Goal: Task Accomplishment & Management: Manage account settings

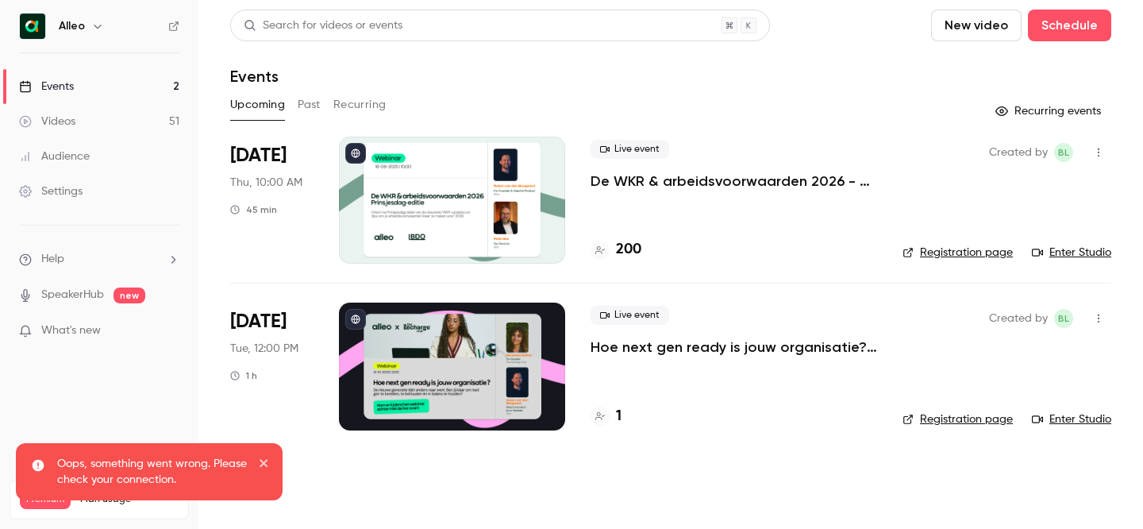
click at [81, 31] on h6 "Alleo" at bounding box center [72, 26] width 26 height 16
click at [94, 27] on icon "button" at bounding box center [97, 26] width 13 height 13
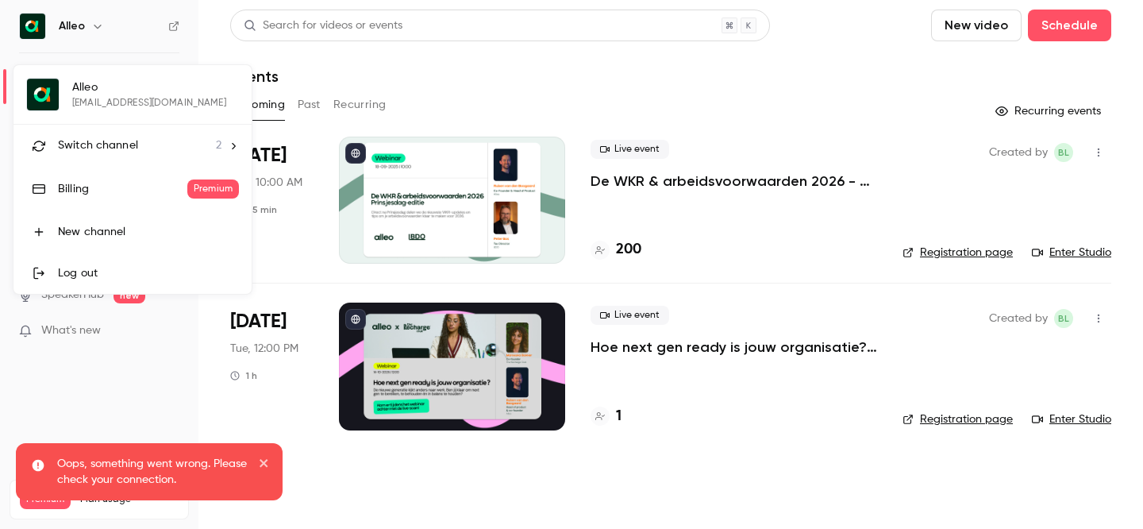
click at [98, 137] on span "Switch channel" at bounding box center [98, 145] width 80 height 17
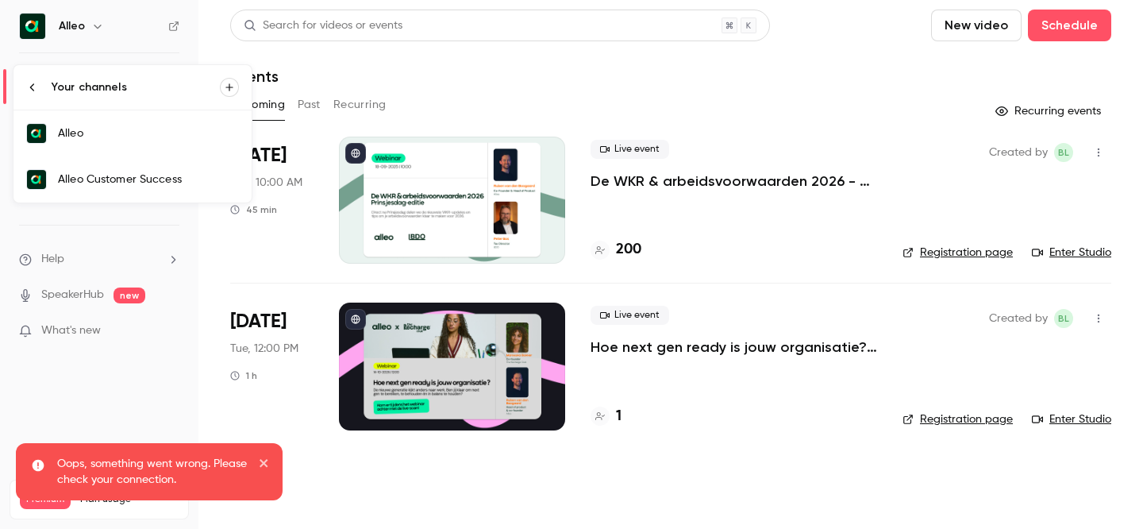
click at [158, 176] on div "Alleo Customer Success" at bounding box center [148, 179] width 181 height 16
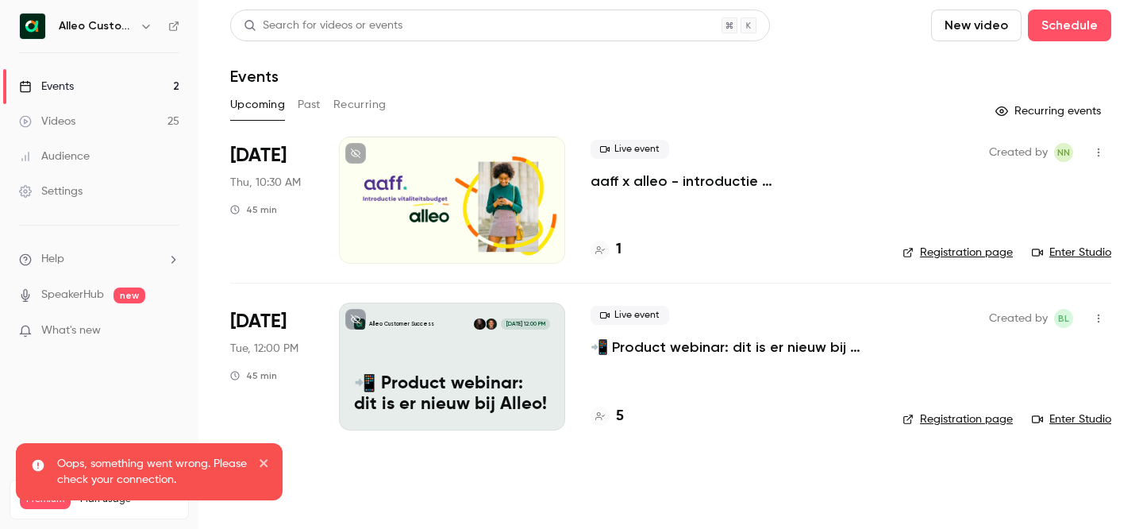
click at [672, 348] on p "📲 Product webinar: dit is er nieuw bij Alleo!" at bounding box center [734, 346] width 287 height 19
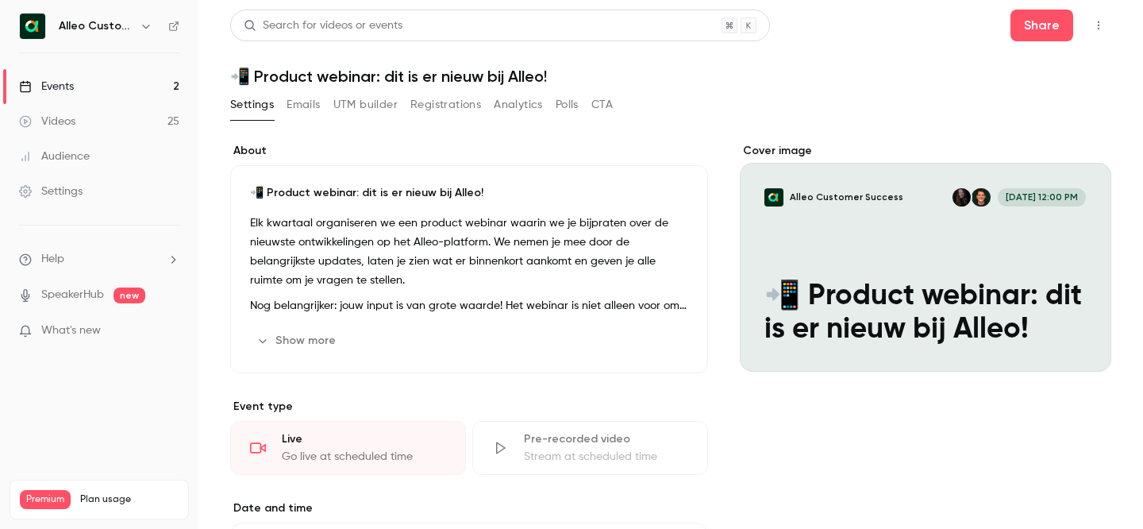
click at [322, 341] on button "Show more" at bounding box center [297, 340] width 95 height 25
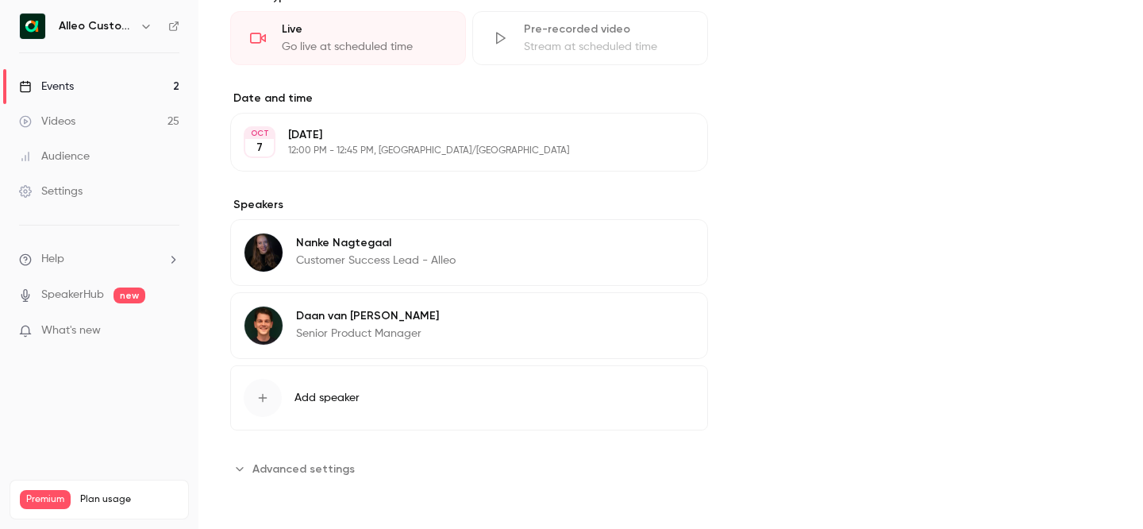
scroll to position [755, 0]
click at [658, 252] on button "Edit" at bounding box center [666, 245] width 58 height 25
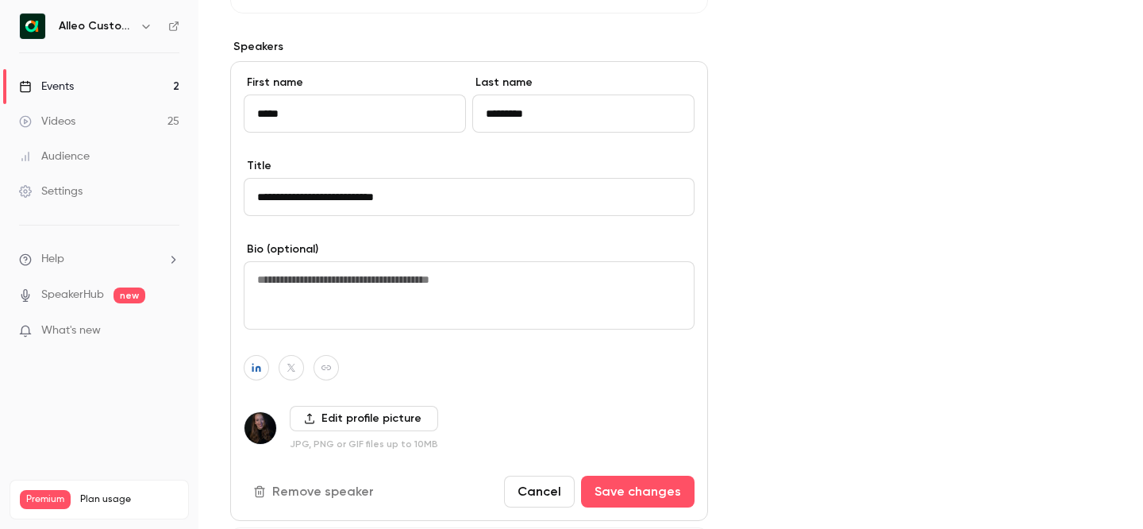
scroll to position [965, 0]
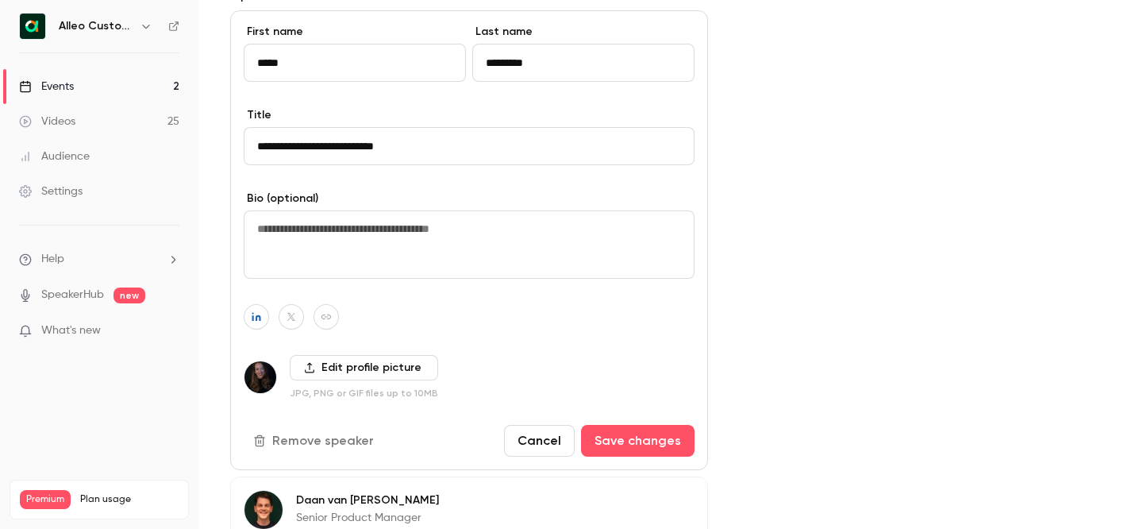
click at [342, 445] on button "Remove speaker" at bounding box center [315, 441] width 143 height 32
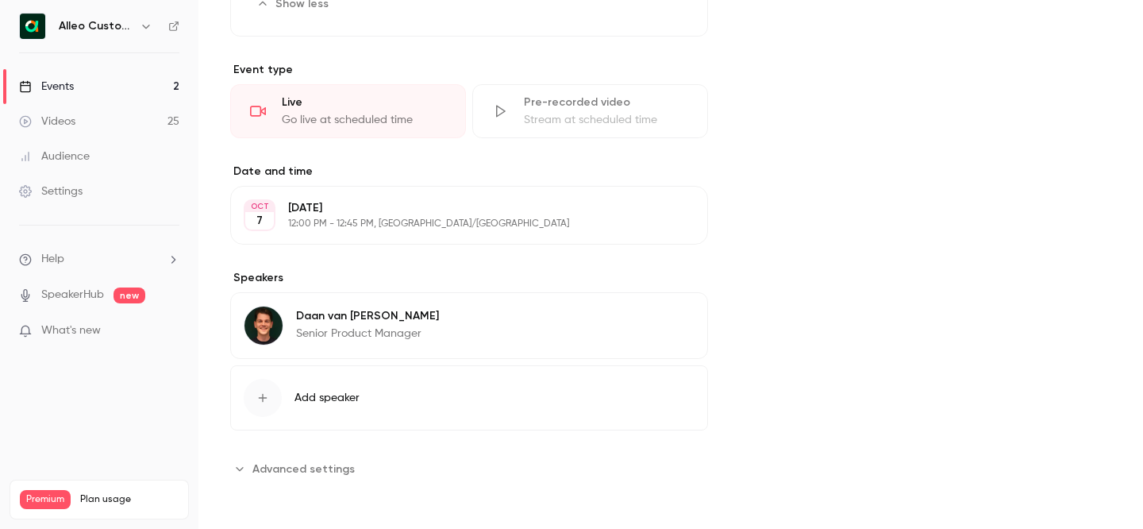
scroll to position [683, 0]
click at [496, 324] on div "[PERSON_NAME] Senior Product Manager Edit" at bounding box center [469, 325] width 478 height 67
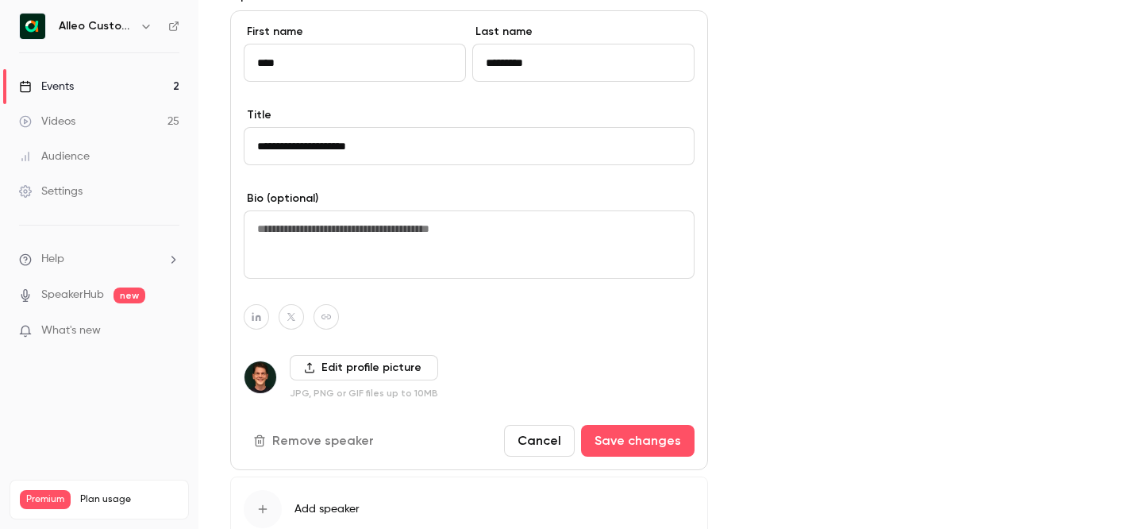
click at [302, 433] on button "Remove speaker" at bounding box center [315, 441] width 143 height 32
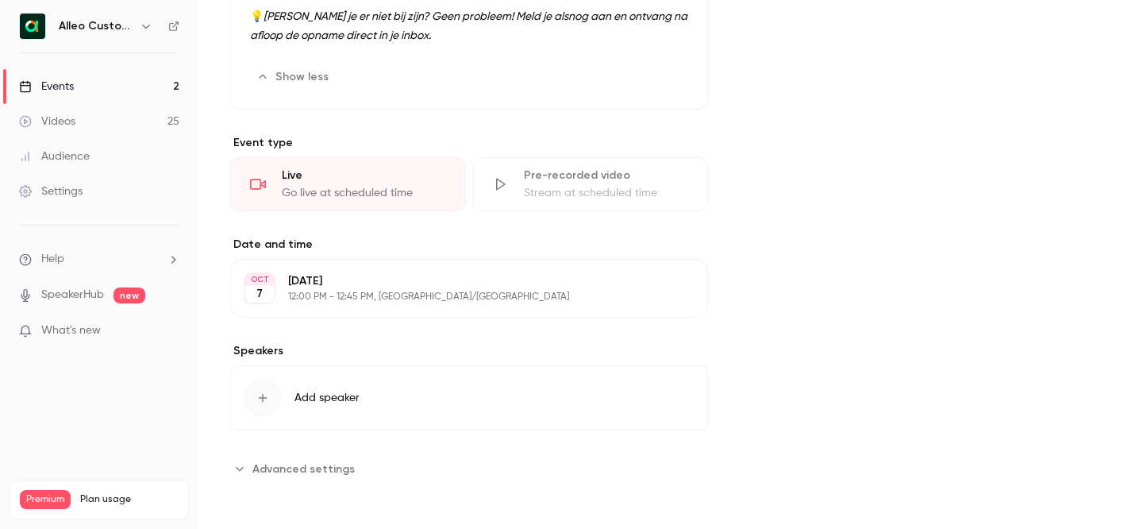
scroll to position [610, 0]
click at [377, 393] on button "Add speaker" at bounding box center [469, 397] width 478 height 65
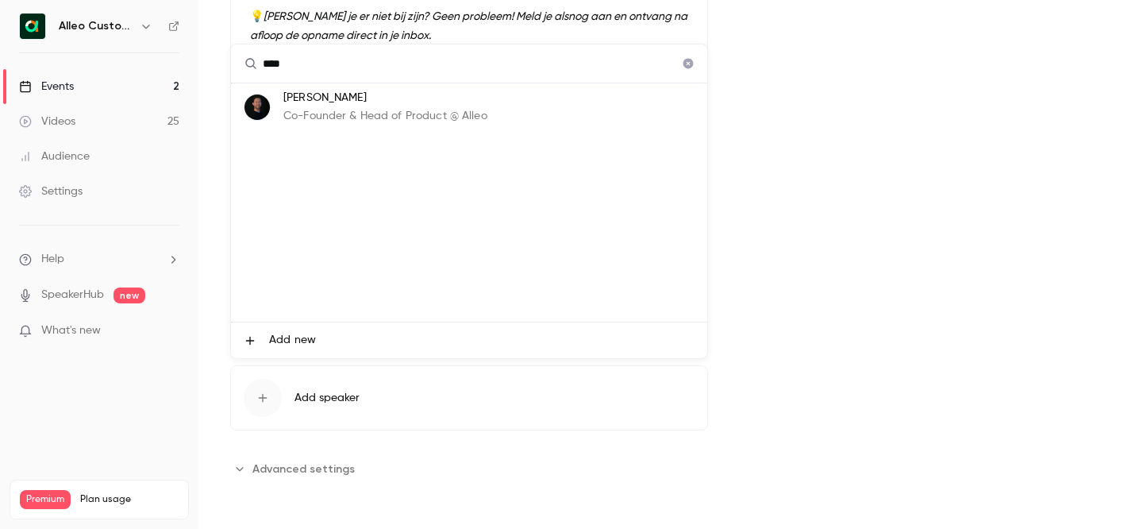
type input "****"
click at [392, 110] on p "Co-Founder & Head of Product @ Alleo" at bounding box center [385, 116] width 204 height 17
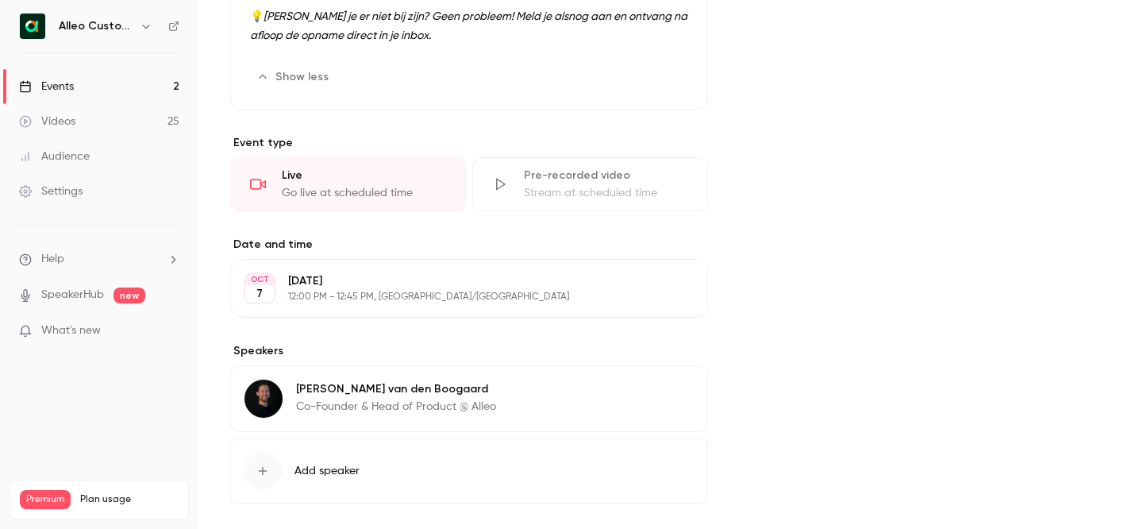
click at [367, 459] on button "Add speaker" at bounding box center [469, 470] width 478 height 65
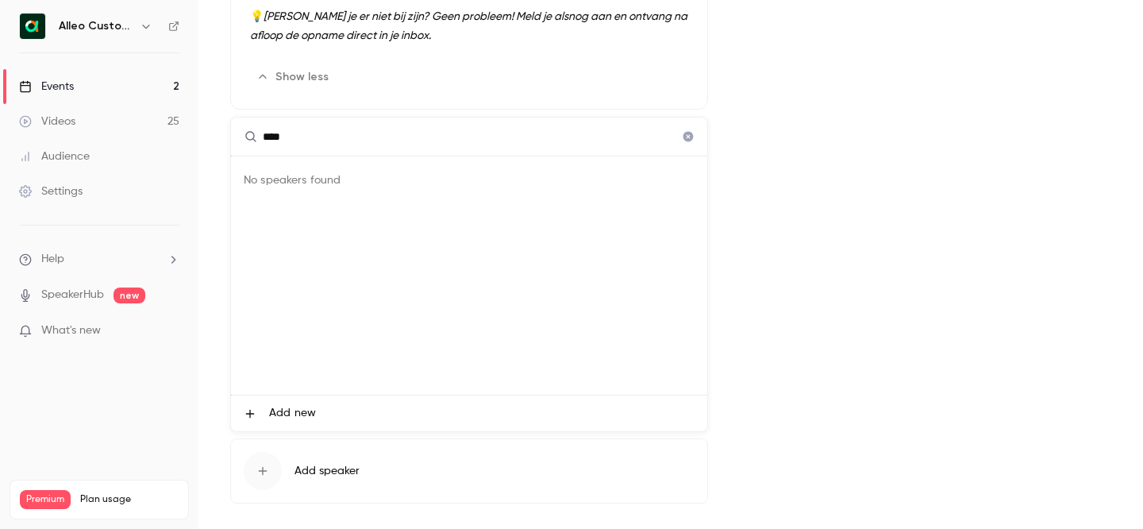
type input "****"
click at [306, 401] on li "Add new" at bounding box center [469, 413] width 476 height 36
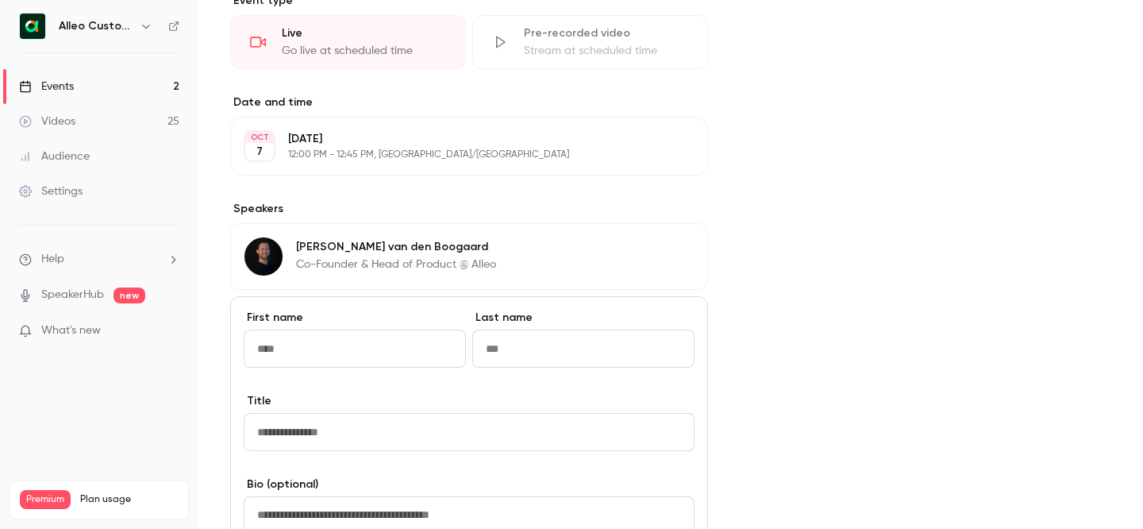
scroll to position [753, 0]
type input "****"
click at [259, 431] on input "***" at bounding box center [469, 431] width 451 height 38
click at [384, 441] on input "**********" at bounding box center [469, 431] width 451 height 38
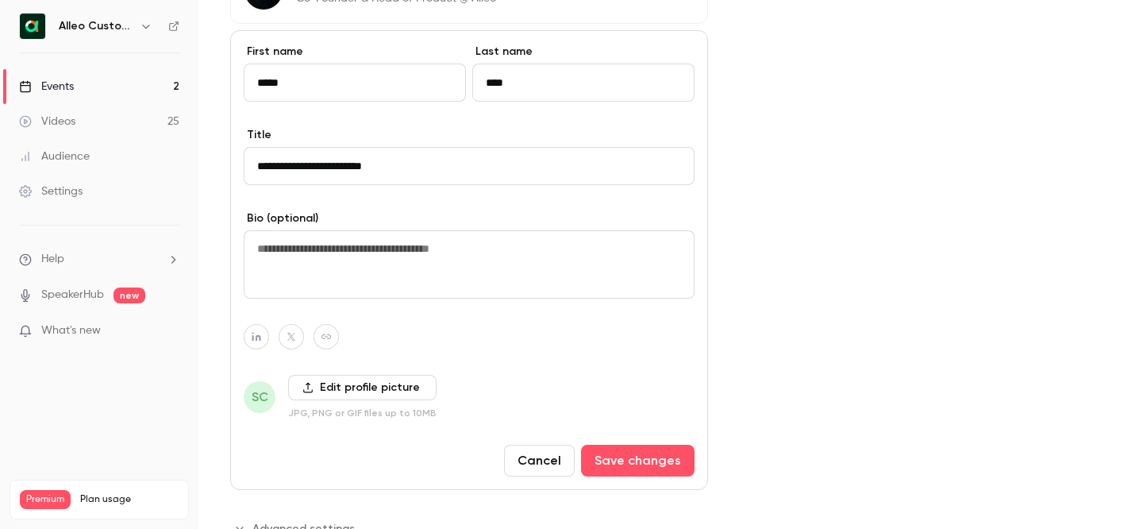
scroll to position [1019, 0]
type input "**********"
click at [348, 389] on label "Edit profile picture" at bounding box center [362, 386] width 148 height 25
click at [0, 0] on input "Edit profile picture" at bounding box center [0, 0] width 0 height 0
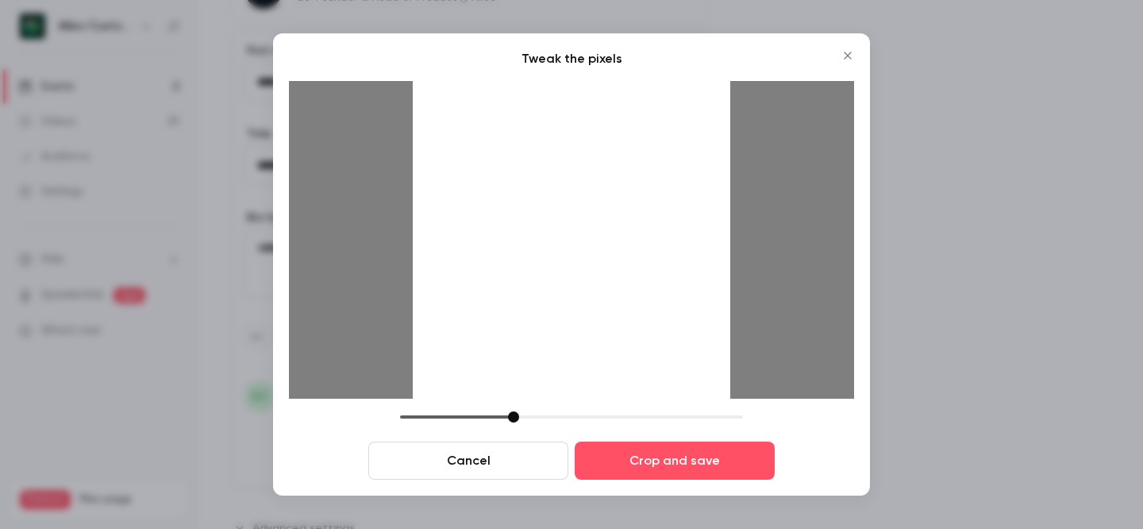
click at [693, 433] on div "Cancel Crop and save" at bounding box center [571, 445] width 565 height 68
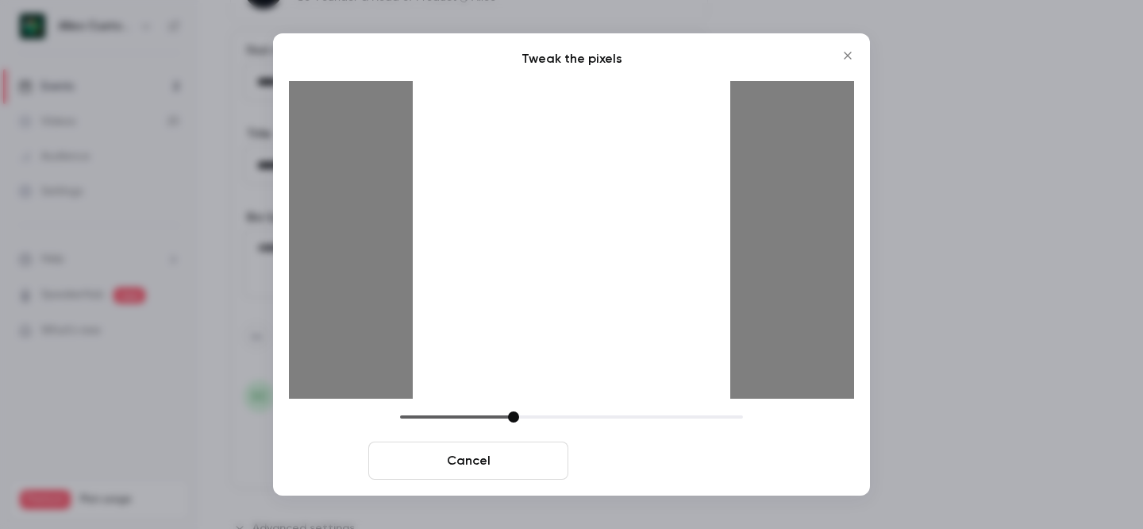
click at [690, 458] on button "Crop and save" at bounding box center [675, 460] width 200 height 38
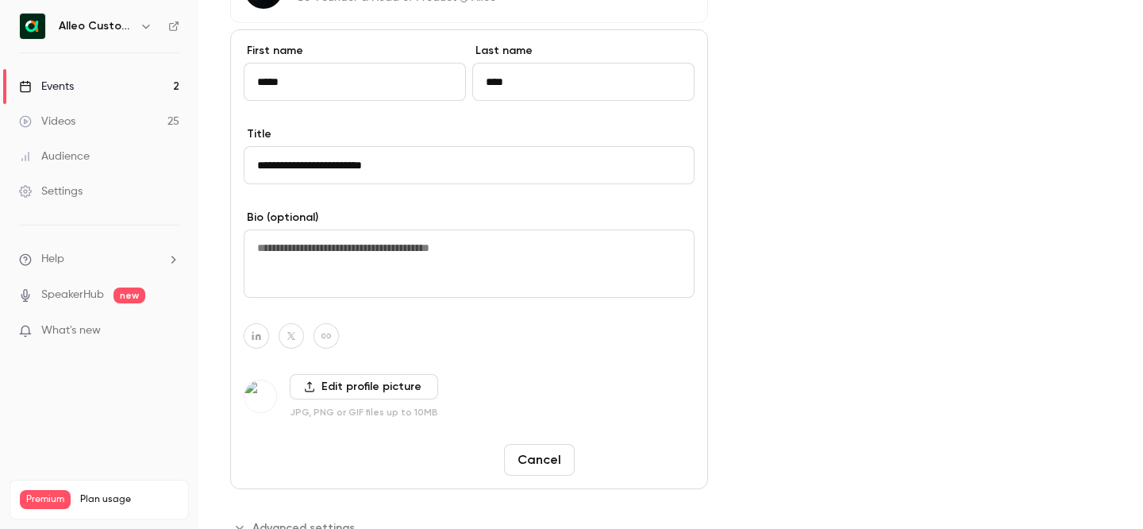
click at [644, 456] on button "Save changes" at bounding box center [638, 460] width 114 height 32
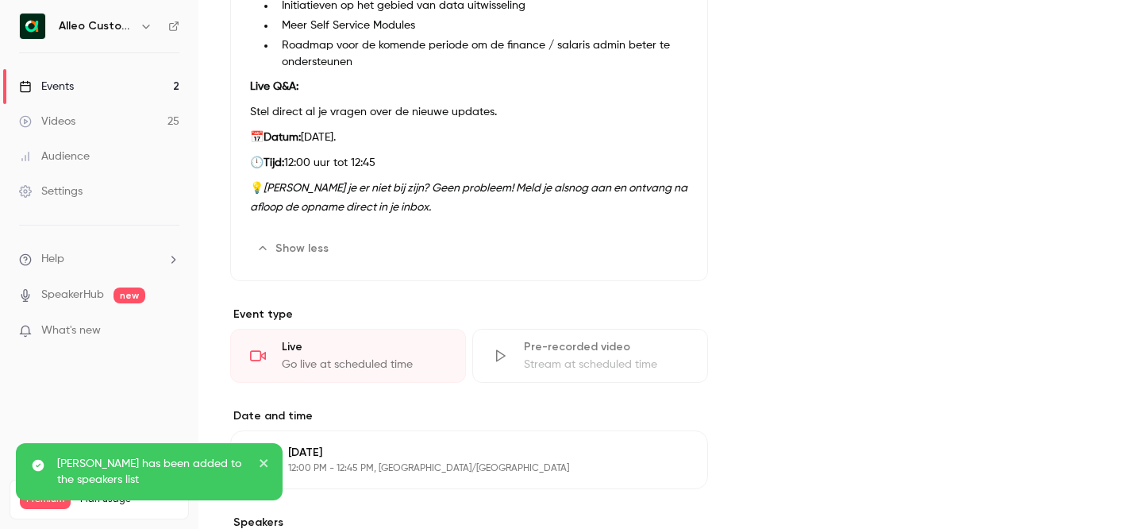
scroll to position [0, 0]
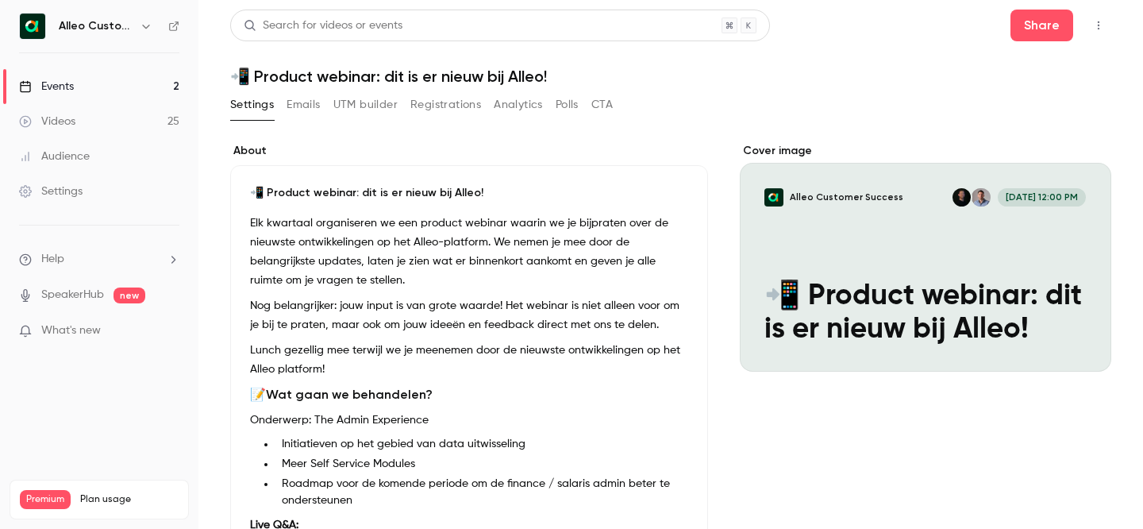
click at [1101, 17] on button "button" at bounding box center [1098, 25] width 25 height 25
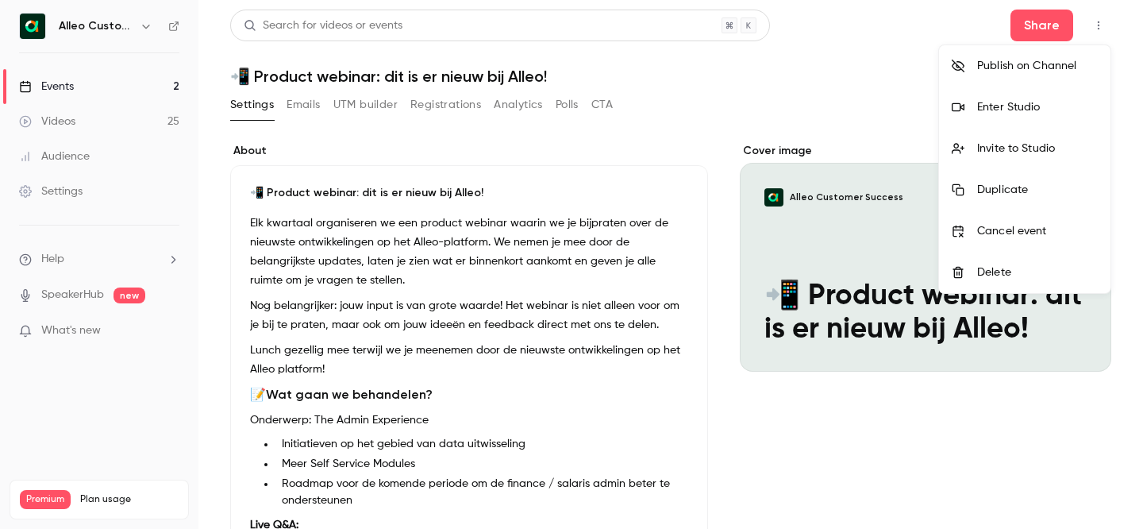
click at [849, 87] on div at bounding box center [571, 264] width 1143 height 529
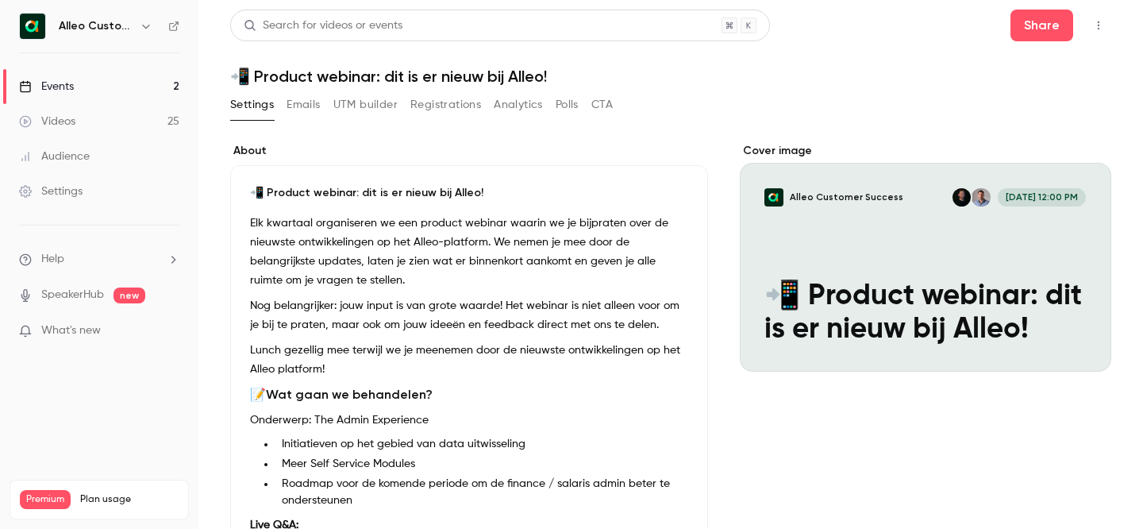
click at [491, 245] on p "Elk kwartaal organiseren we een product webinar waarin we je bijpraten over de …" at bounding box center [469, 252] width 438 height 76
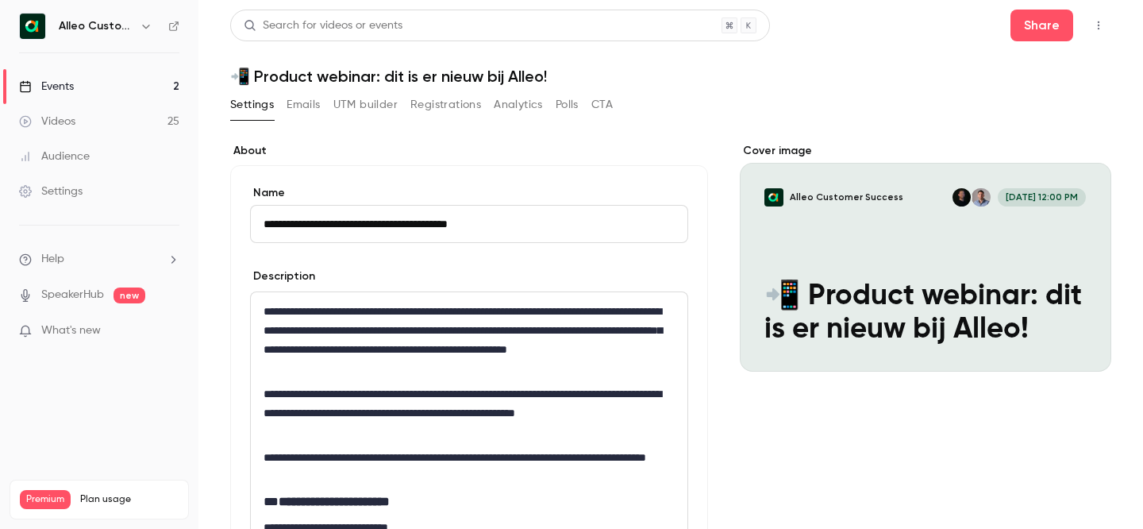
click at [641, 180] on div "**********" at bounding box center [469, 510] width 478 height 691
click at [92, 25] on h6 "Alleo Customer Success" at bounding box center [96, 26] width 75 height 16
click at [149, 23] on icon "button" at bounding box center [146, 26] width 13 height 13
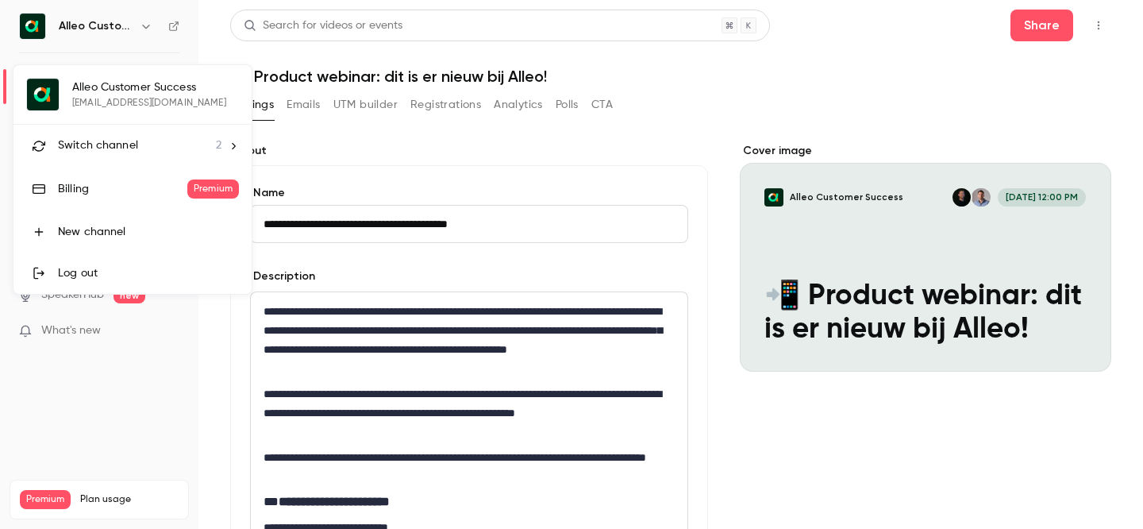
click at [130, 155] on li "Switch channel 2" at bounding box center [132, 146] width 238 height 42
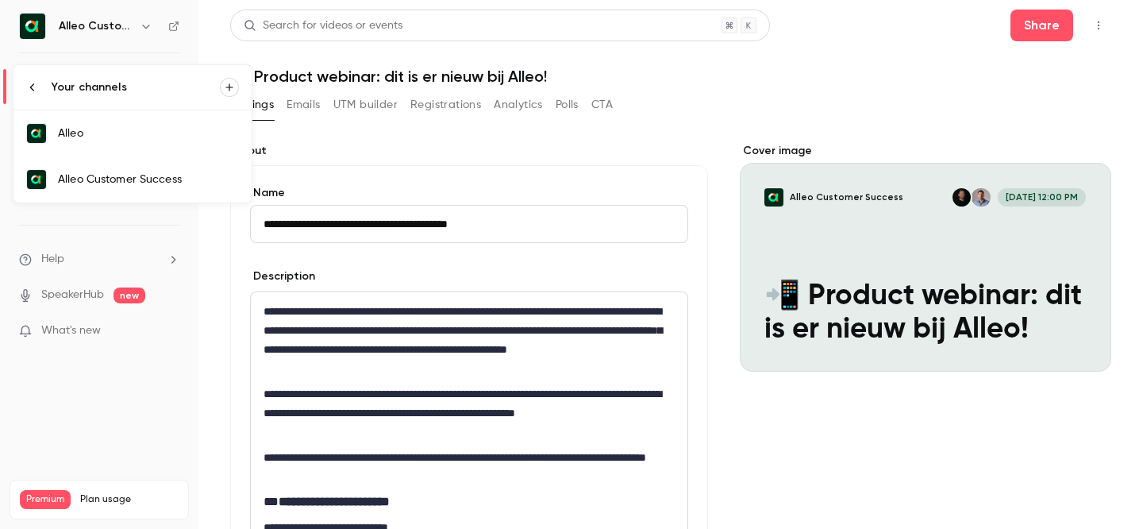
click at [150, 144] on link "Alleo" at bounding box center [132, 133] width 238 height 46
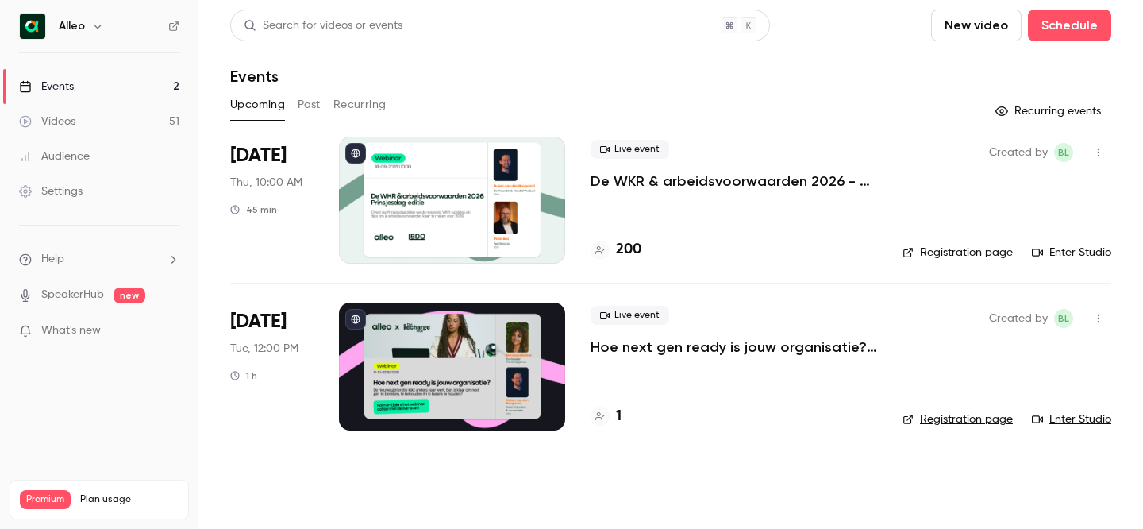
click at [664, 198] on div "Live event De WKR & arbeidsvoorwaarden 2026 - [DATE] editie 200" at bounding box center [734, 200] width 287 height 127
click at [664, 179] on p "De WKR & arbeidsvoorwaarden 2026 - [DATE] editie" at bounding box center [734, 180] width 287 height 19
